Goal: Task Accomplishment & Management: Complete application form

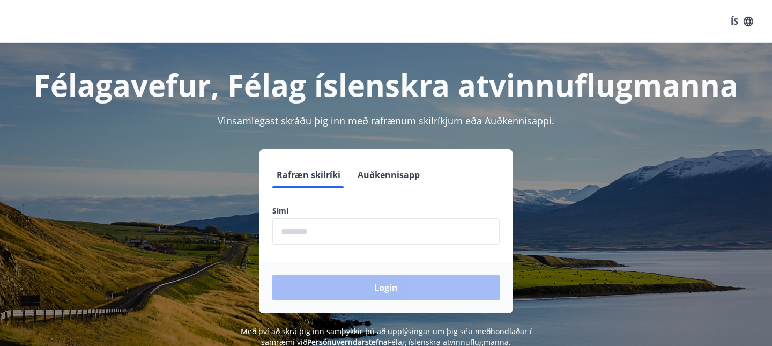
click at [376, 172] on button "Auðkennisapp" at bounding box center [388, 175] width 71 height 26
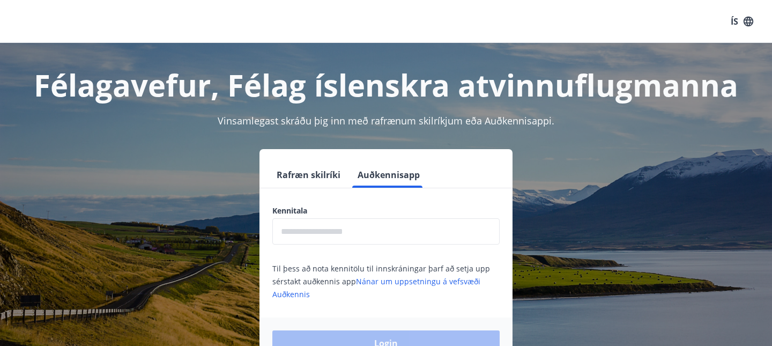
click at [325, 227] on input "text" at bounding box center [385, 231] width 227 height 26
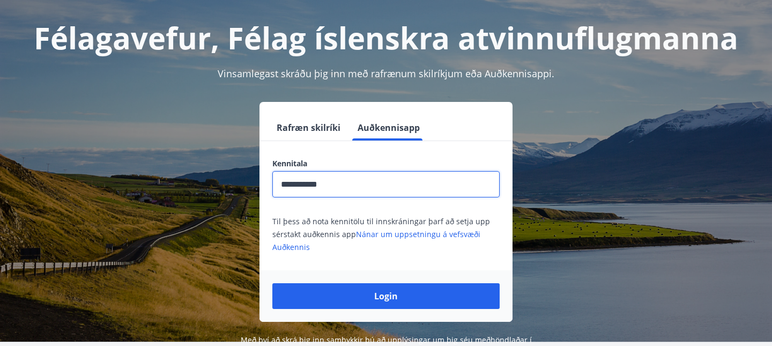
scroll to position [58, 0]
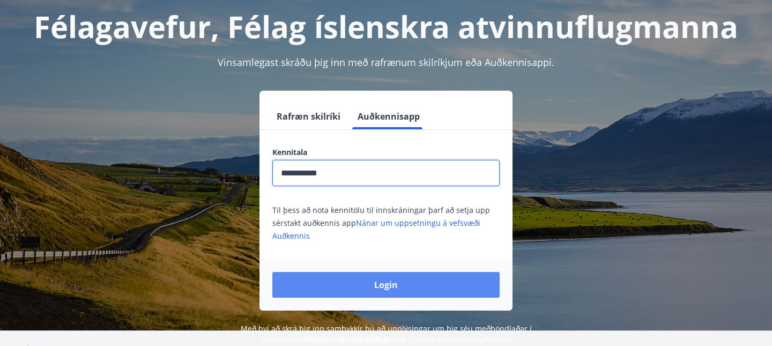
type input "**********"
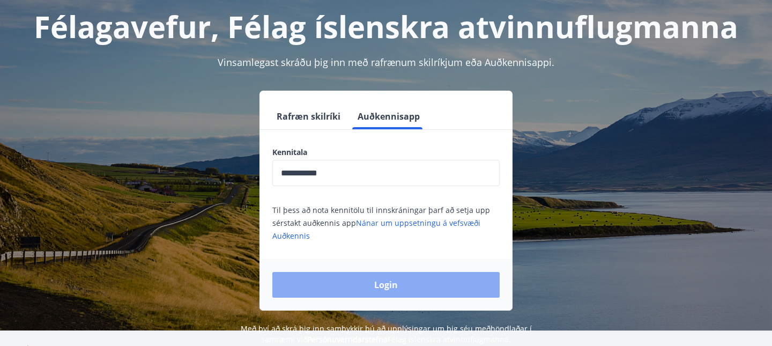
click at [374, 273] on button "Login" at bounding box center [385, 285] width 227 height 26
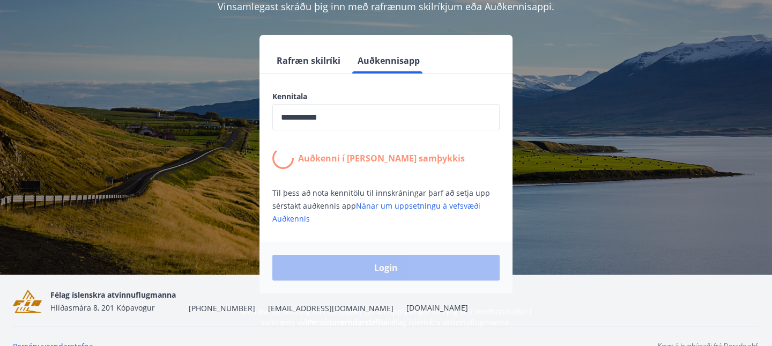
scroll to position [122, 0]
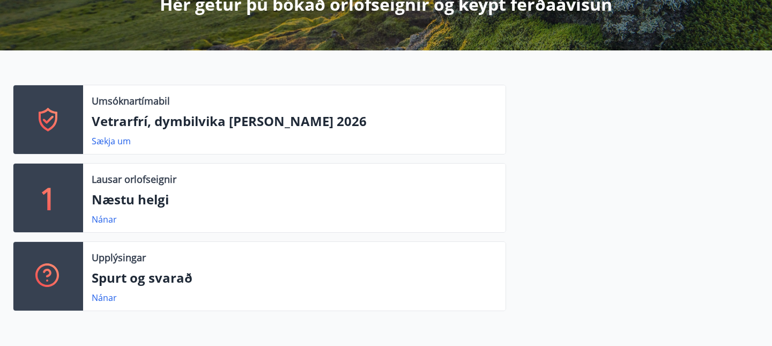
scroll to position [221, 0]
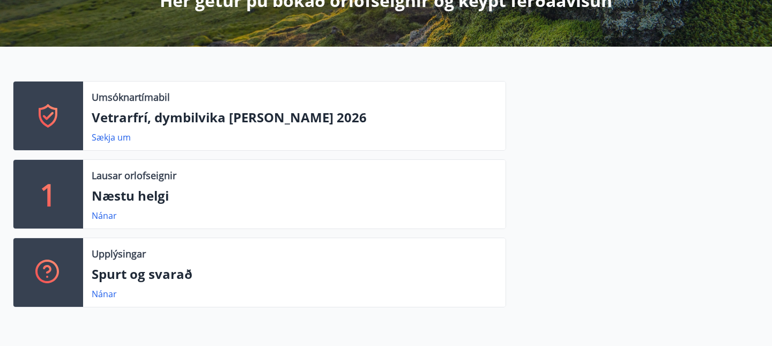
click at [278, 118] on p "Vetrarfrí, dymbilvika [PERSON_NAME] 2026" at bounding box center [294, 117] width 405 height 18
click at [109, 134] on link "Sækja um" at bounding box center [111, 137] width 39 height 12
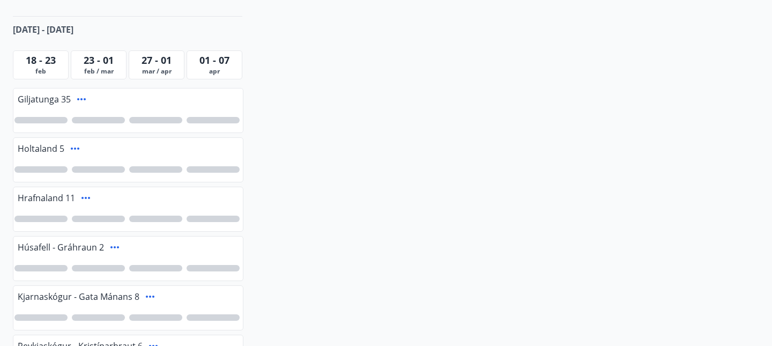
scroll to position [239, 0]
click at [211, 66] on span "01 - 07" at bounding box center [214, 60] width 30 height 13
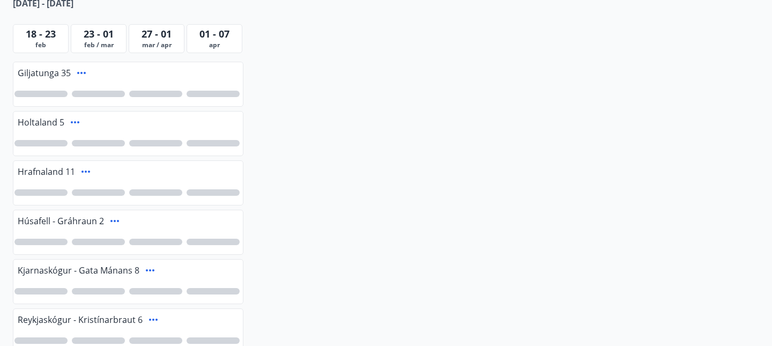
scroll to position [268, 0]
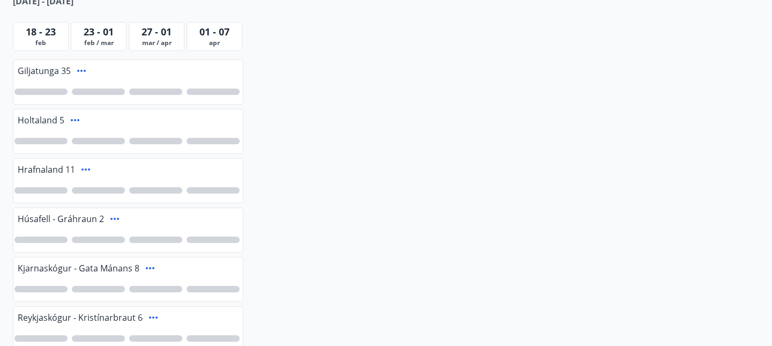
click at [80, 71] on icon at bounding box center [81, 71] width 9 height 2
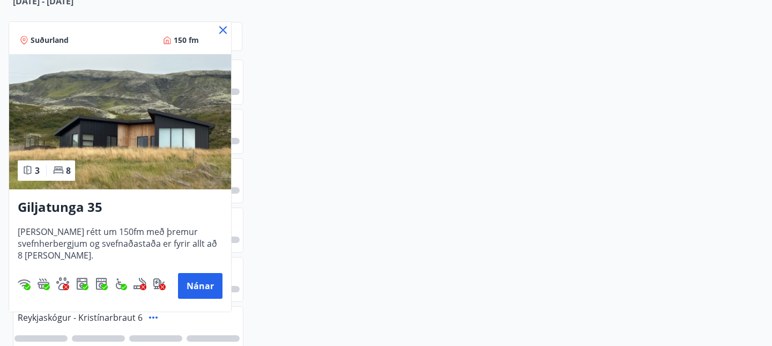
click at [223, 28] on icon at bounding box center [223, 30] width 13 height 13
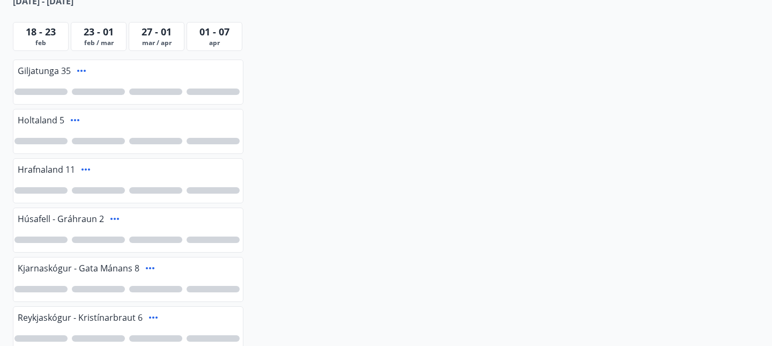
click at [73, 117] on icon at bounding box center [75, 120] width 13 height 13
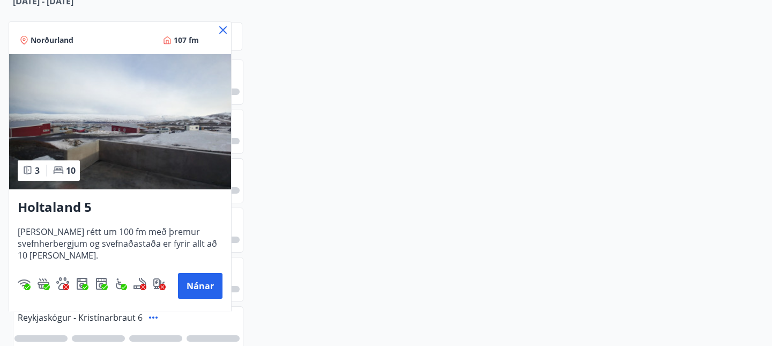
click at [221, 34] on icon at bounding box center [223, 30] width 13 height 13
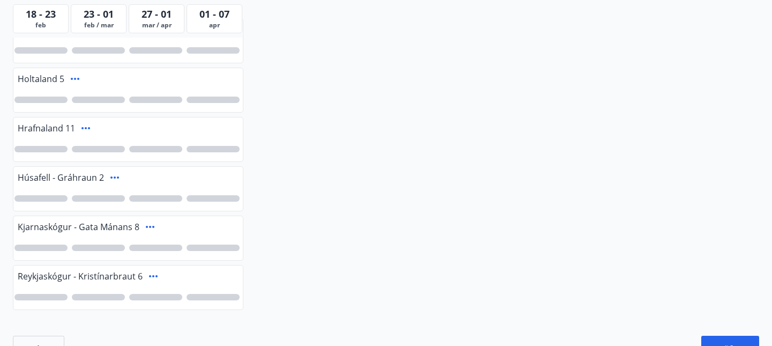
scroll to position [308, 0]
click at [143, 88] on div at bounding box center [127, 100] width 229 height 25
click at [210, 27] on span "apr" at bounding box center [214, 25] width 50 height 9
click at [216, 18] on span "01 - 07" at bounding box center [214, 14] width 30 height 13
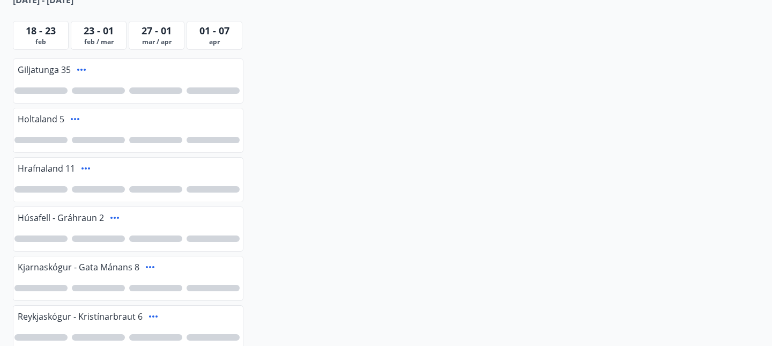
scroll to position [270, 0]
click at [211, 91] on div at bounding box center [213, 89] width 53 height 6
click at [205, 136] on div at bounding box center [213, 139] width 53 height 6
click at [209, 188] on div at bounding box center [213, 188] width 53 height 6
click at [209, 188] on div "3" at bounding box center [213, 188] width 13 height 13
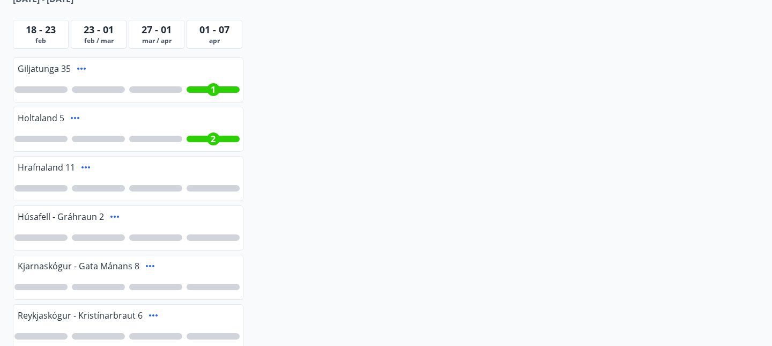
click at [209, 143] on div "2" at bounding box center [213, 138] width 13 height 13
click at [214, 94] on span "1" at bounding box center [213, 90] width 5 height 12
click at [86, 166] on icon at bounding box center [85, 167] width 13 height 13
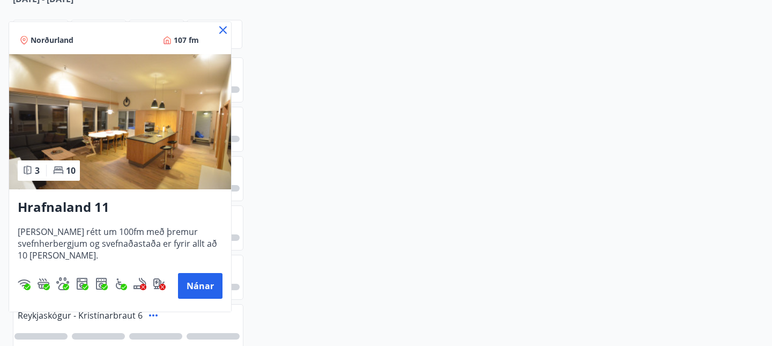
click at [222, 31] on icon at bounding box center [223, 30] width 8 height 8
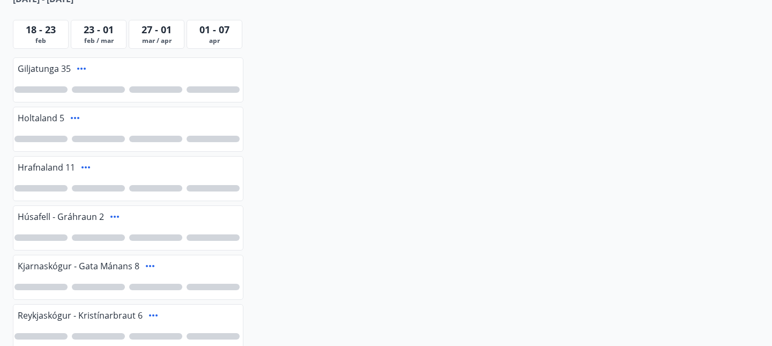
click at [77, 118] on icon at bounding box center [75, 118] width 9 height 2
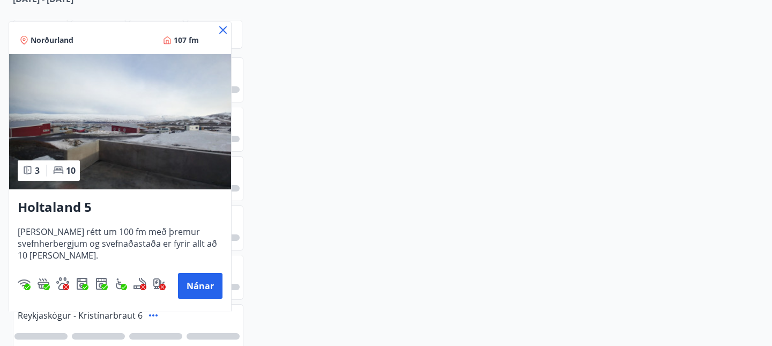
click at [224, 31] on icon at bounding box center [223, 30] width 8 height 8
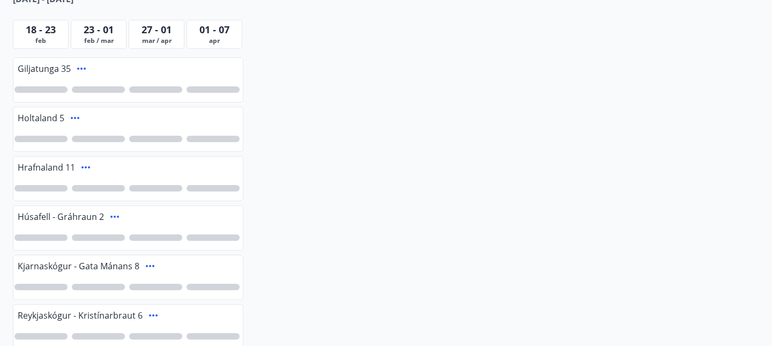
click at [221, 138] on div at bounding box center [213, 139] width 53 height 6
click at [211, 187] on div at bounding box center [213, 188] width 53 height 6
click at [213, 90] on div at bounding box center [213, 89] width 53 height 6
click at [205, 88] on div "3" at bounding box center [213, 89] width 53 height 6
click at [211, 237] on div at bounding box center [213, 237] width 53 height 6
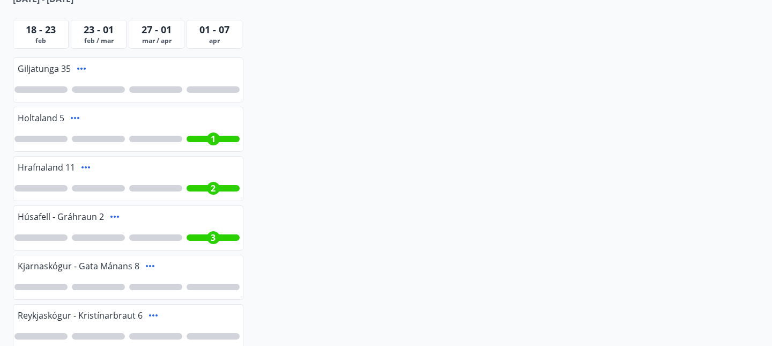
click at [197, 237] on div "3" at bounding box center [213, 237] width 53 height 6
click at [200, 287] on div at bounding box center [213, 287] width 53 height 6
click at [219, 91] on div at bounding box center [213, 89] width 53 height 6
click at [203, 236] on div at bounding box center [213, 237] width 53 height 6
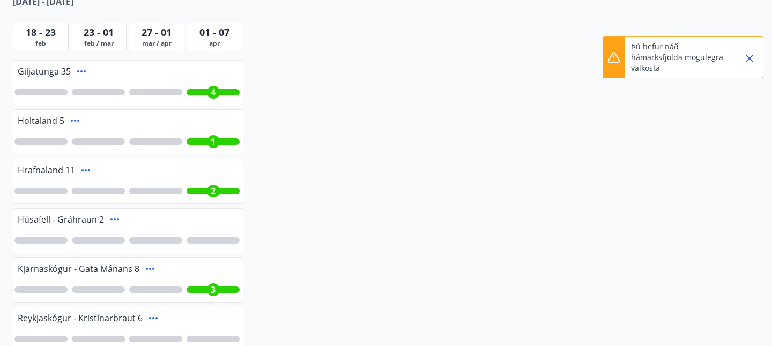
scroll to position [292, 0]
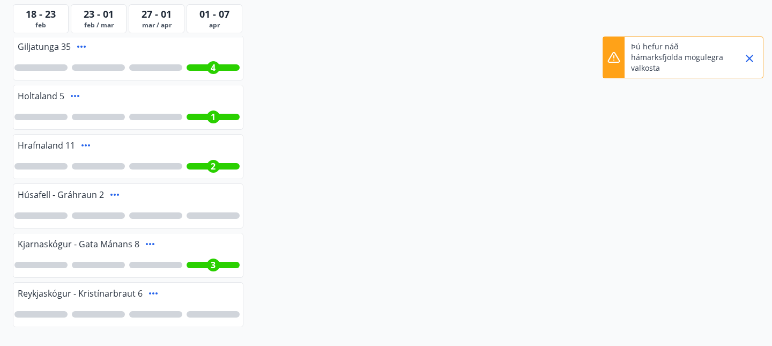
click at [83, 47] on icon at bounding box center [81, 46] width 13 height 13
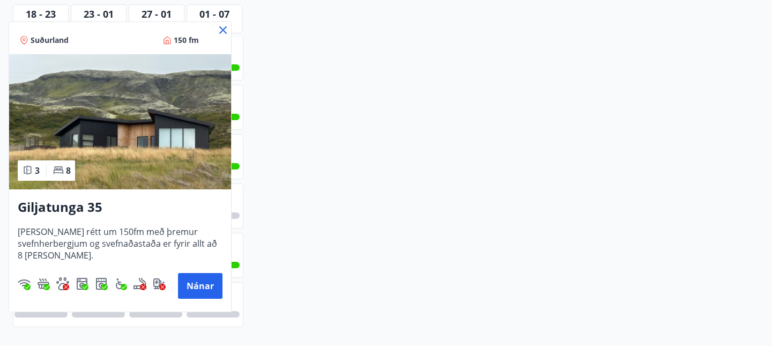
click at [224, 29] on icon at bounding box center [223, 30] width 8 height 8
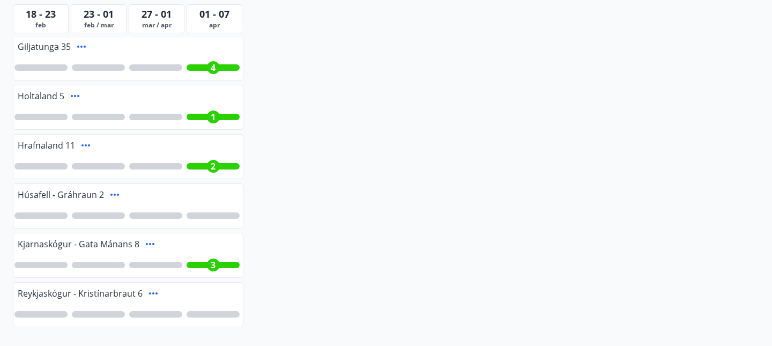
click at [227, 68] on div "4" at bounding box center [213, 67] width 53 height 6
click at [112, 194] on icon at bounding box center [114, 194] width 13 height 13
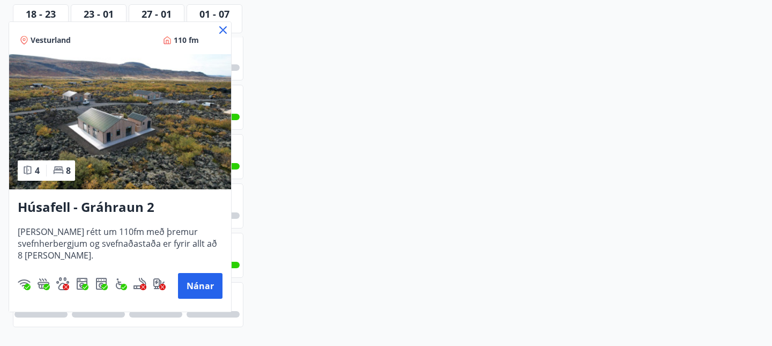
click at [222, 31] on icon at bounding box center [223, 30] width 8 height 8
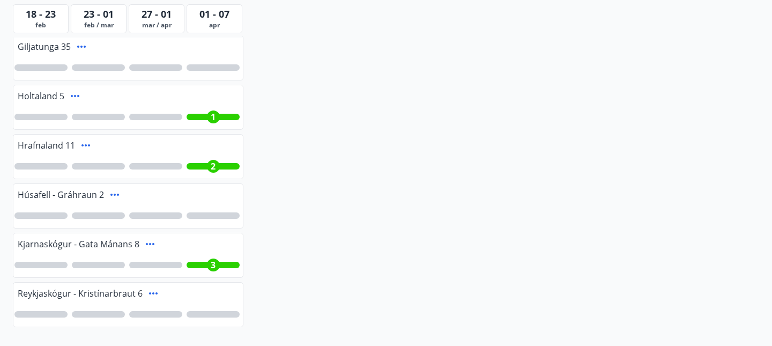
click at [149, 293] on icon at bounding box center [153, 293] width 9 height 2
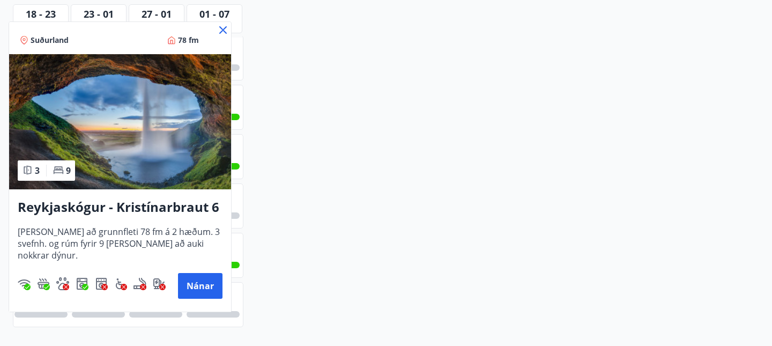
click at [223, 32] on icon at bounding box center [223, 30] width 13 height 13
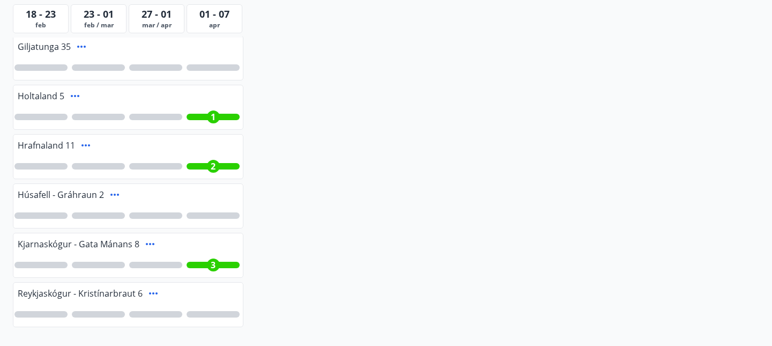
click at [225, 67] on div at bounding box center [213, 67] width 53 height 6
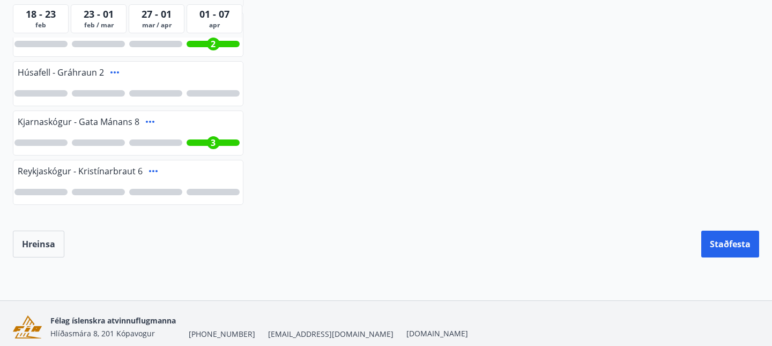
scroll to position [417, 0]
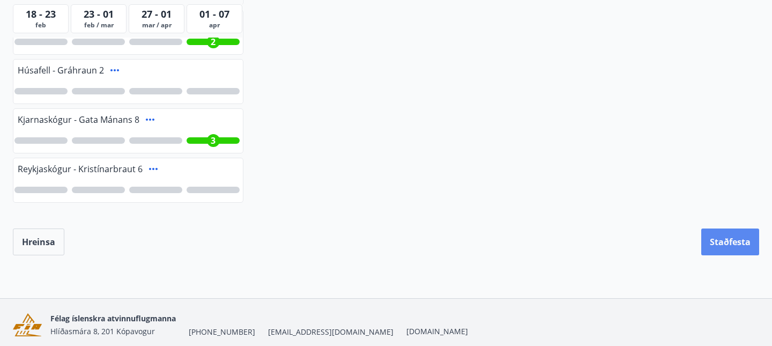
click at [723, 236] on button "Staðfesta" at bounding box center [730, 241] width 58 height 27
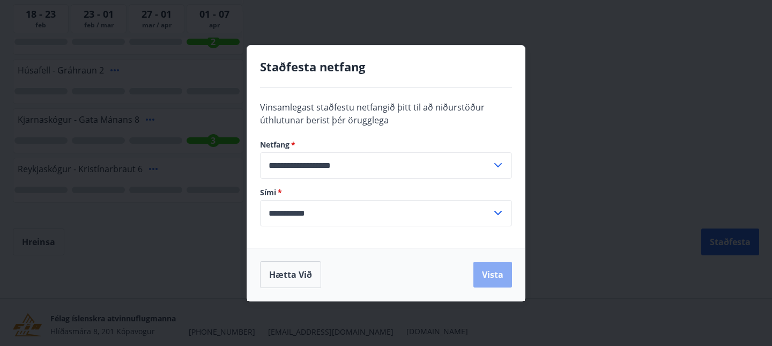
click at [498, 268] on button "Vista" at bounding box center [492, 275] width 39 height 26
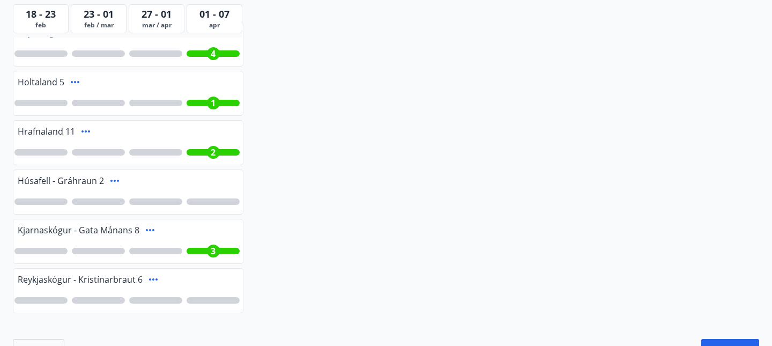
scroll to position [345, 0]
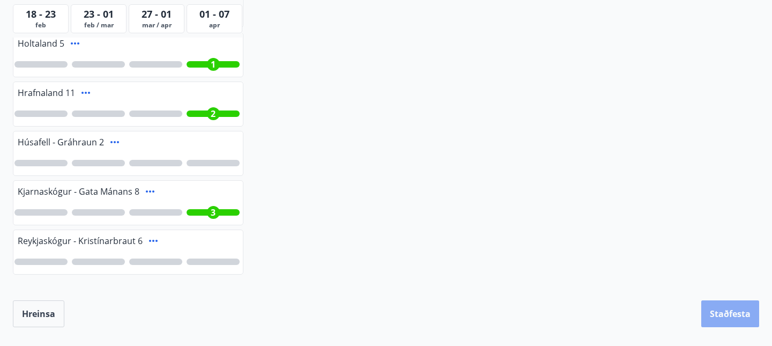
click at [709, 308] on button "Staðfesta" at bounding box center [730, 313] width 58 height 27
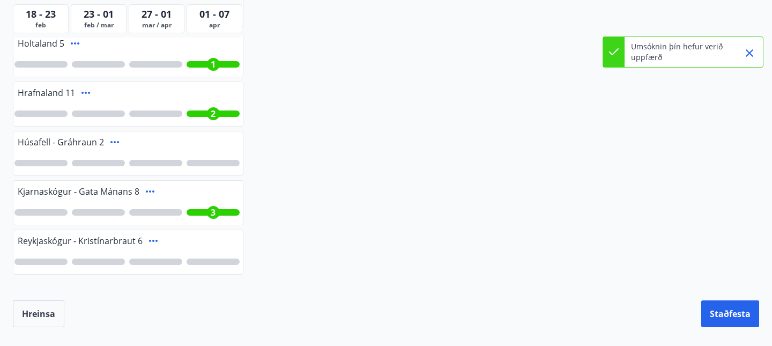
click at [750, 52] on icon "Close" at bounding box center [750, 53] width 8 height 8
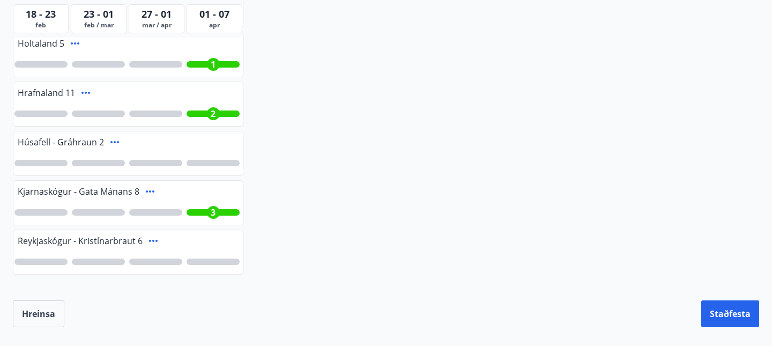
scroll to position [0, 0]
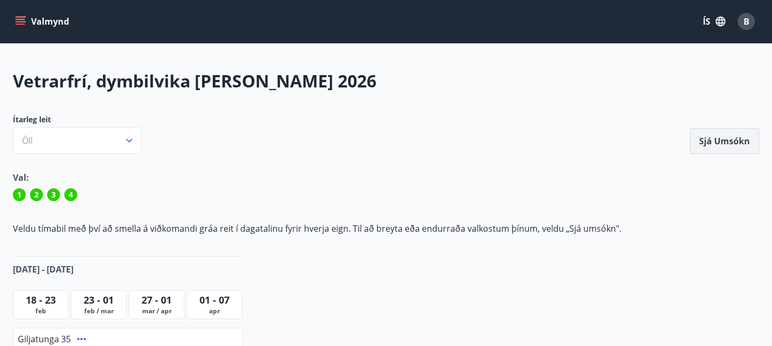
click at [692, 135] on button "Sjá umsókn" at bounding box center [724, 141] width 69 height 26
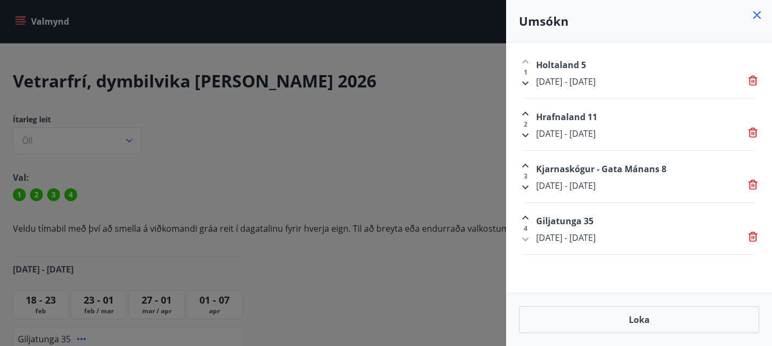
click at [695, 135] on div "[DATE] - [DATE]" at bounding box center [647, 134] width 223 height 12
click at [757, 13] on icon at bounding box center [757, 15] width 13 height 13
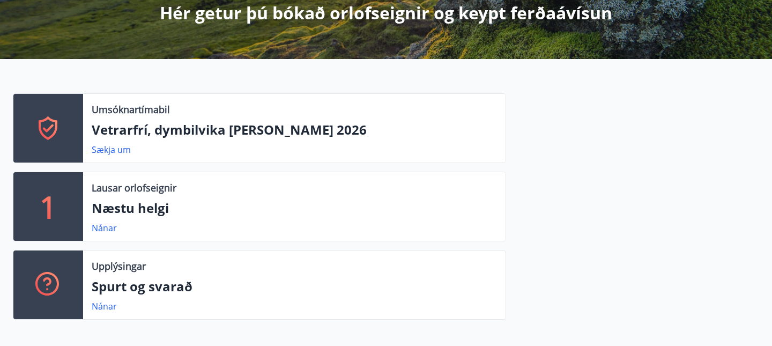
scroll to position [210, 0]
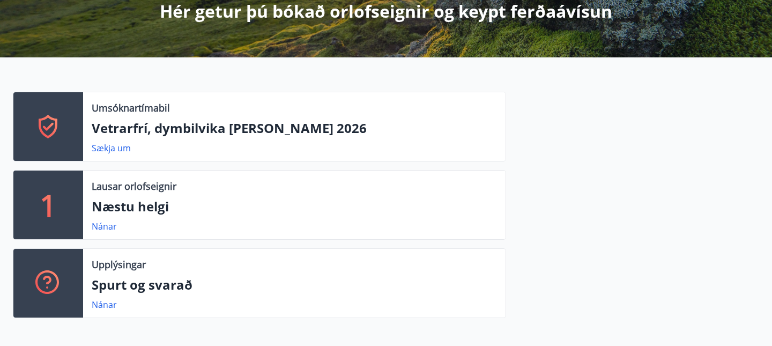
click at [59, 204] on div "1" at bounding box center [48, 204] width 70 height 69
click at [98, 227] on link "Nánar" at bounding box center [104, 226] width 25 height 12
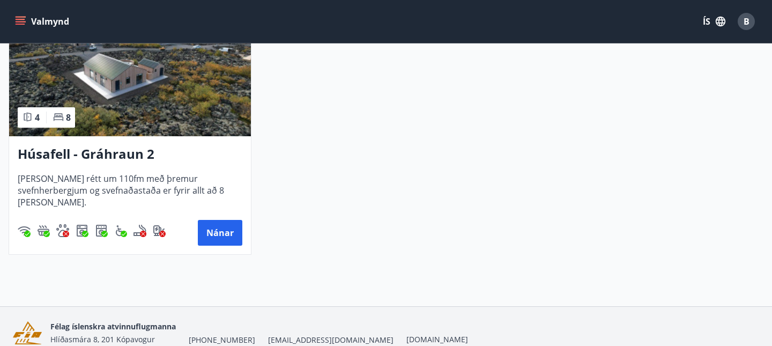
scroll to position [345, 0]
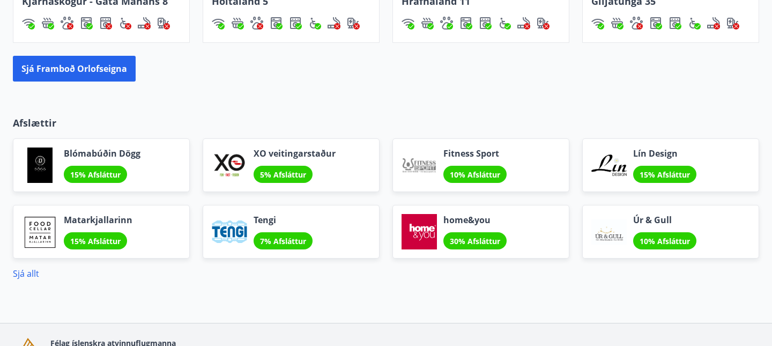
scroll to position [943, 0]
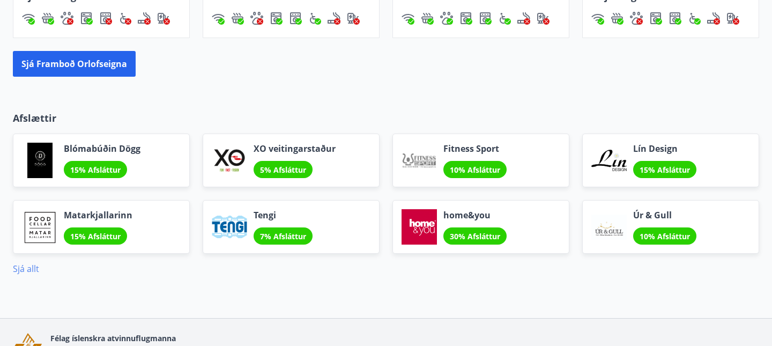
click at [27, 269] on link "Sjá allt" at bounding box center [26, 269] width 26 height 12
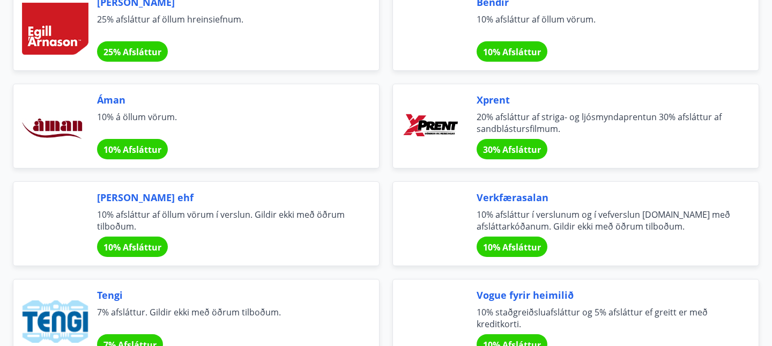
scroll to position [1716, 0]
